Goal: Find specific page/section: Find specific page/section

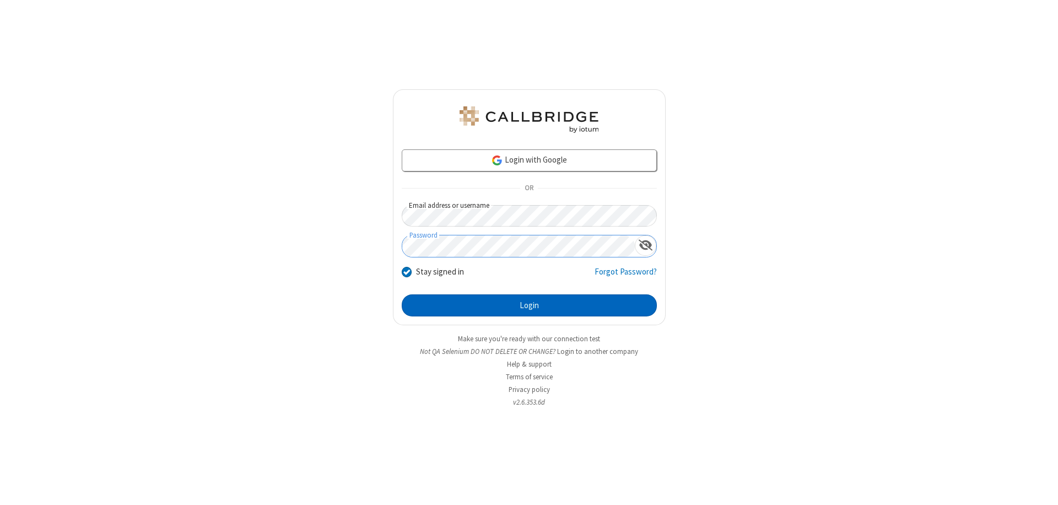
click at [529, 305] on button "Login" at bounding box center [529, 305] width 255 height 22
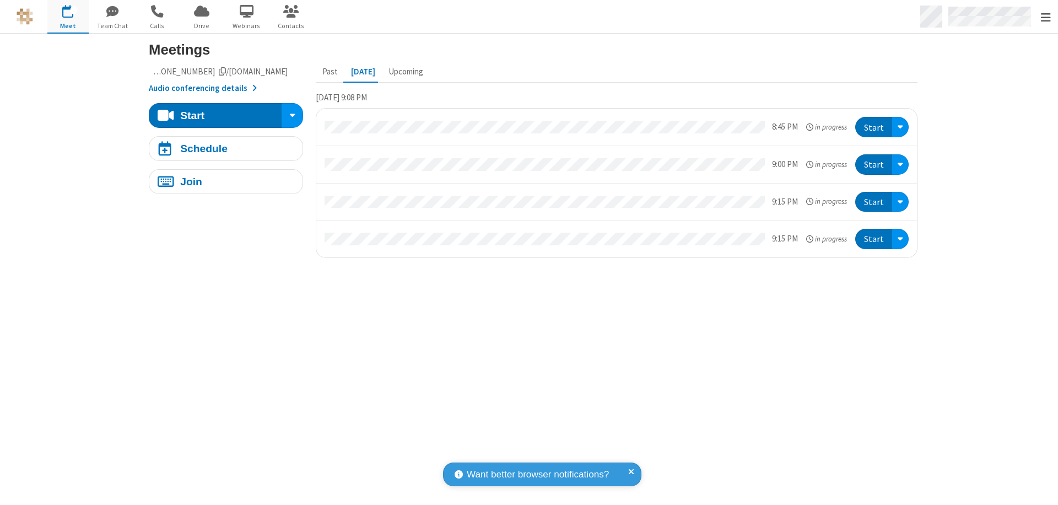
click at [1045, 17] on span "Open menu" at bounding box center [1046, 17] width 10 height 11
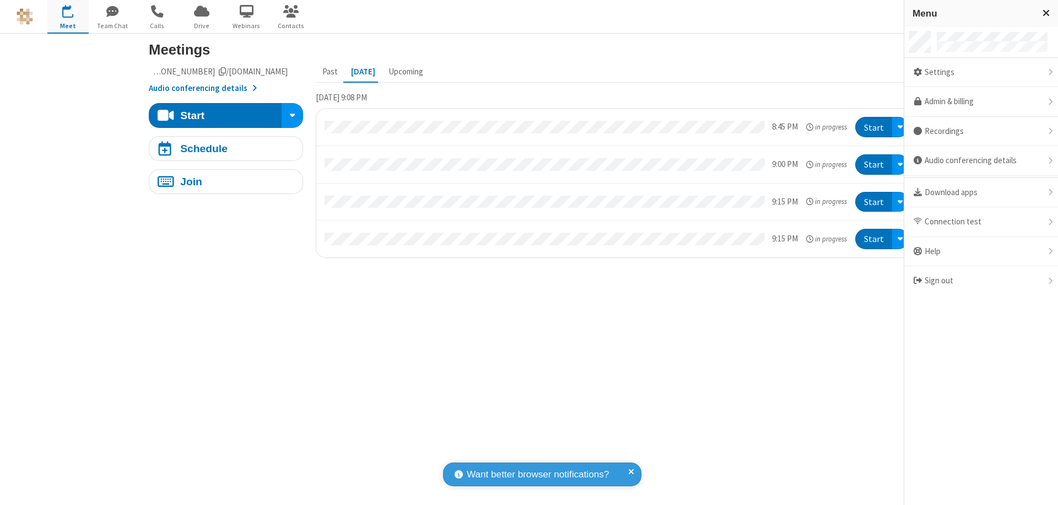
click at [202, 25] on span "Drive" at bounding box center [201, 26] width 41 height 10
